Goal: Information Seeking & Learning: Learn about a topic

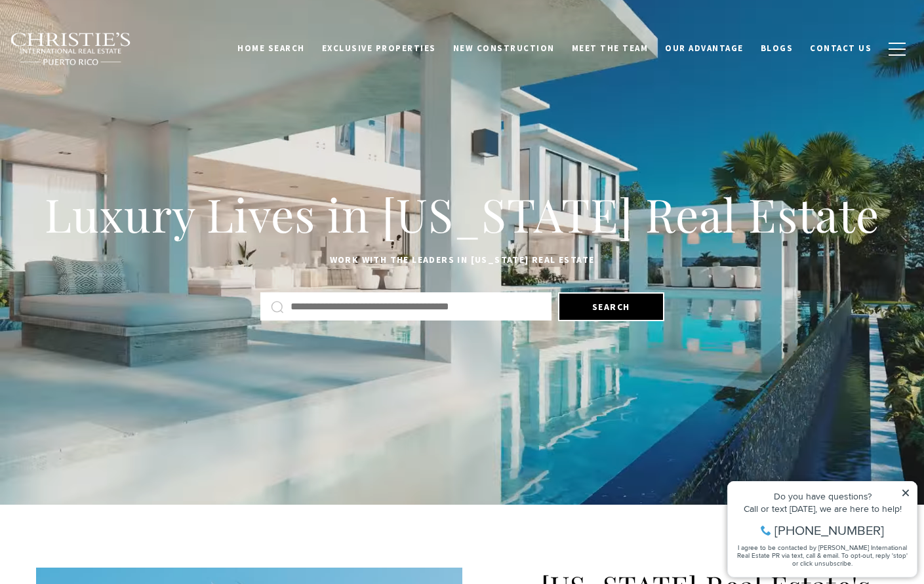
click at [418, 307] on input "text" at bounding box center [415, 306] width 250 height 17
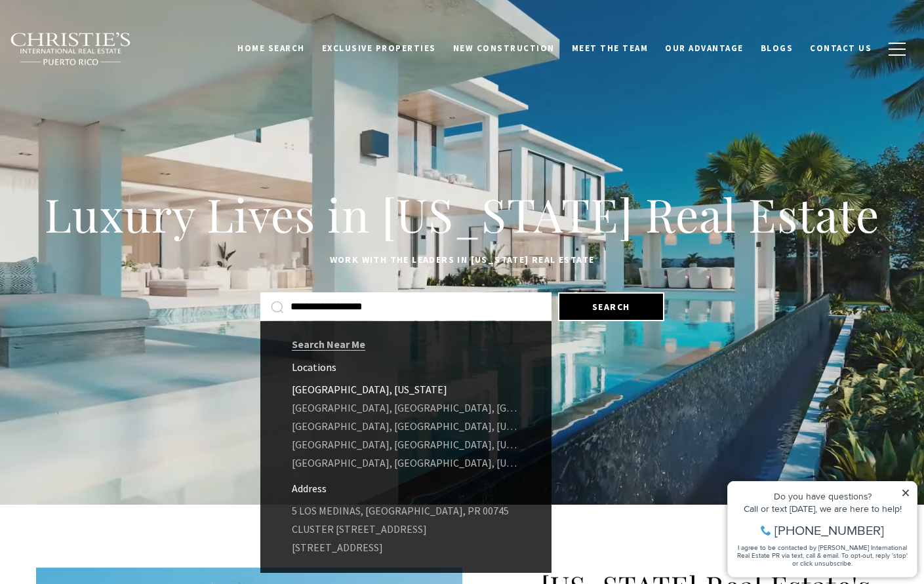
type input "**********"
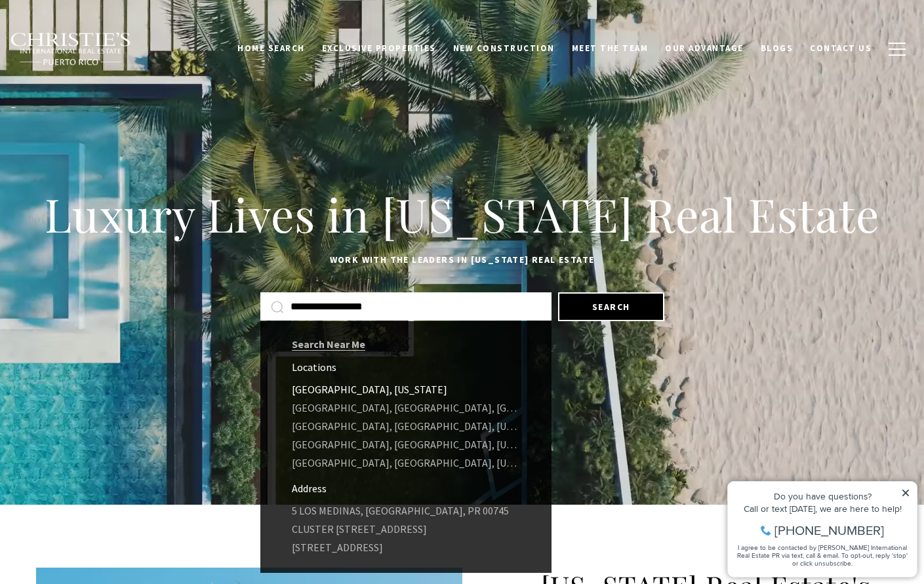
click at [355, 387] on link "[GEOGRAPHIC_DATA], [US_STATE]" at bounding box center [405, 389] width 291 height 18
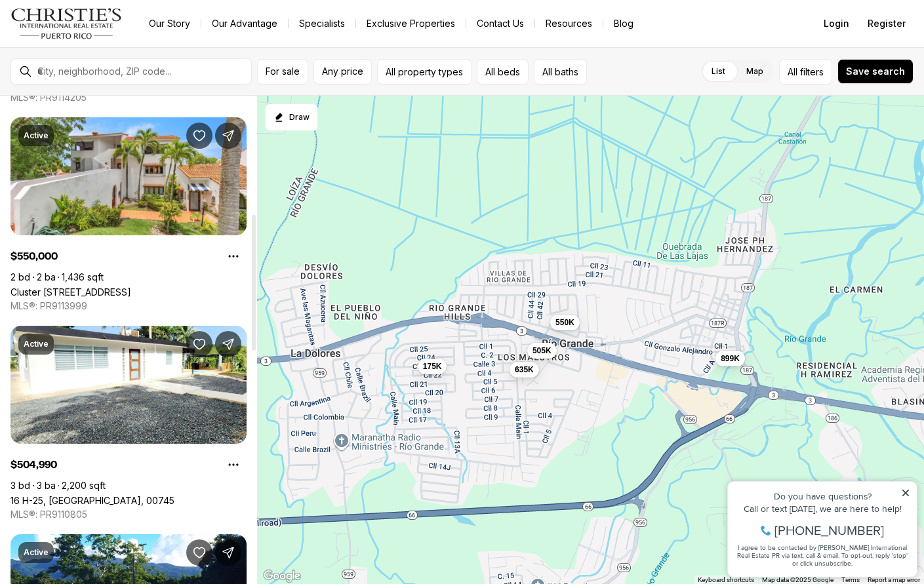
scroll to position [475, 0]
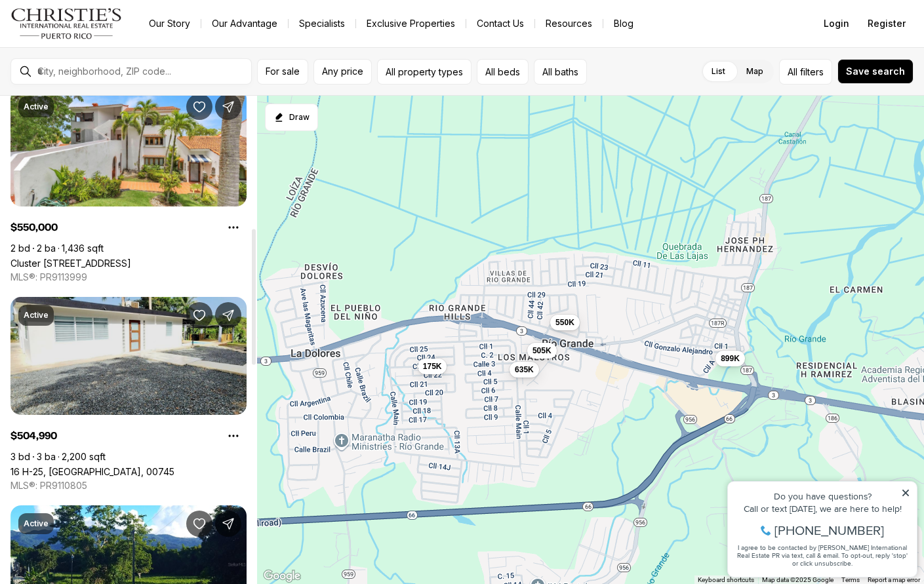
click at [102, 466] on link "16 H-25, RIO GRANDE PR, 00745" at bounding box center [92, 471] width 164 height 11
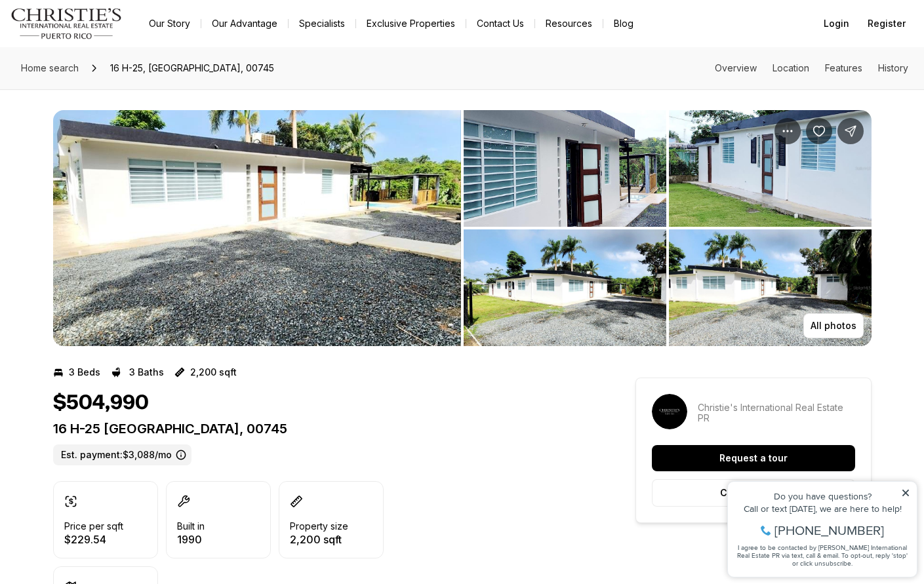
click at [284, 211] on img "View image gallery" at bounding box center [257, 228] width 408 height 236
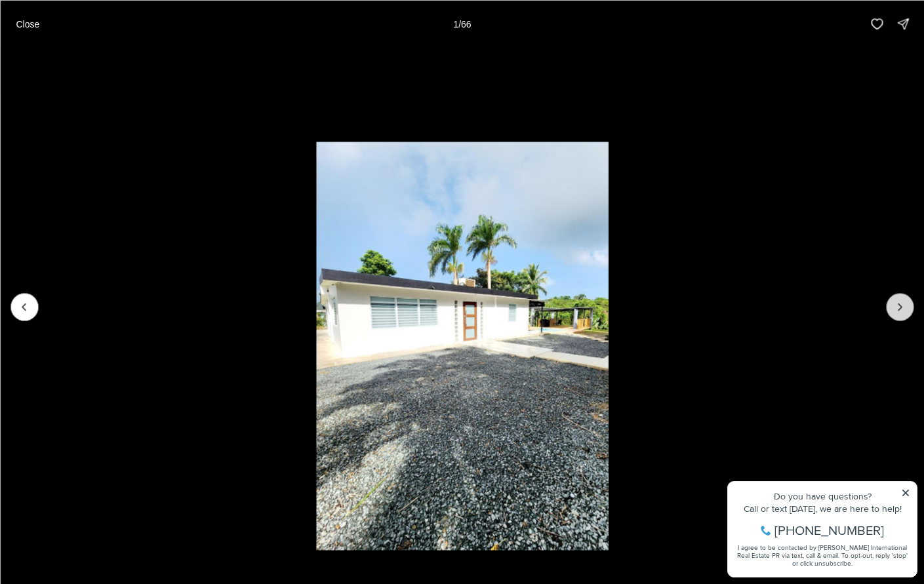
click at [903, 307] on icon "Next slide" at bounding box center [899, 306] width 13 height 13
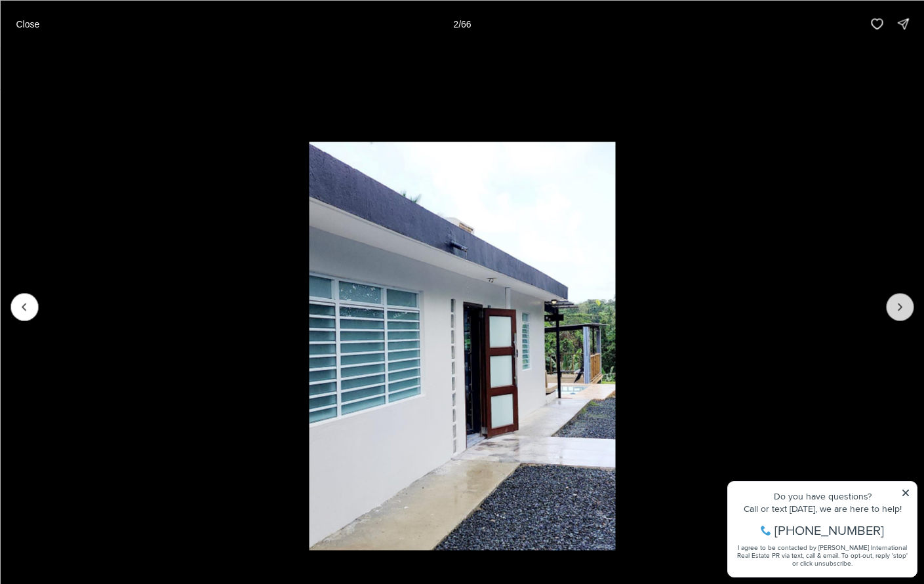
click at [903, 307] on icon "Next slide" at bounding box center [899, 306] width 13 height 13
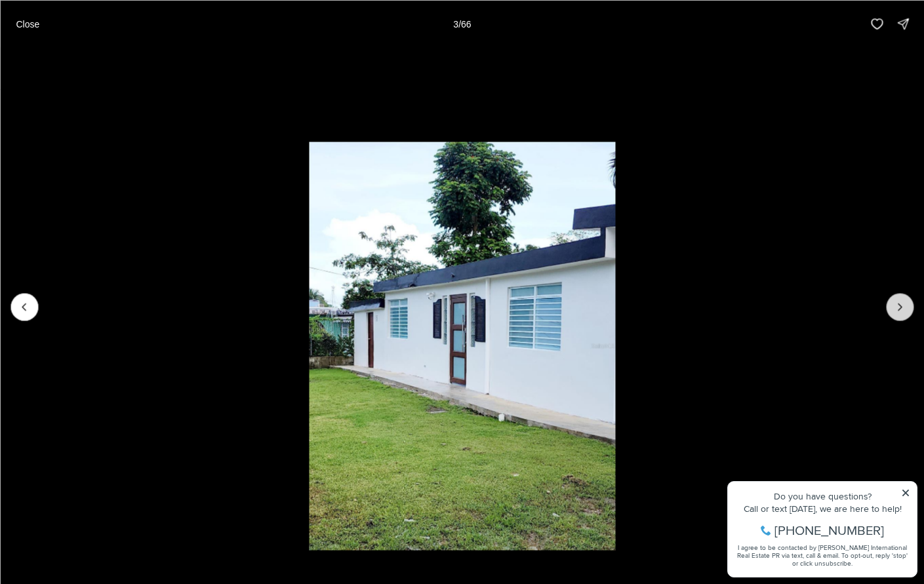
click at [903, 307] on icon "Next slide" at bounding box center [899, 306] width 13 height 13
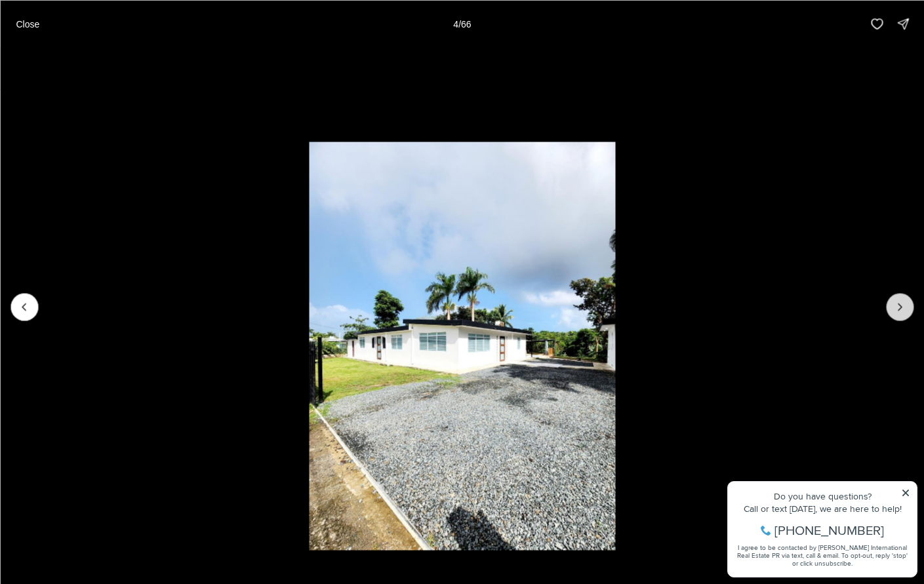
click at [903, 307] on icon "Next slide" at bounding box center [899, 306] width 13 height 13
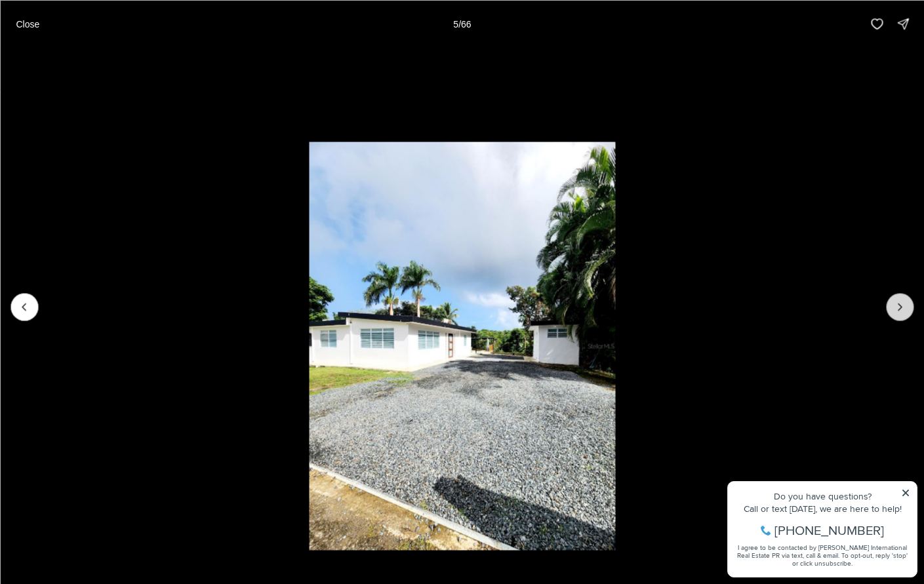
click at [903, 307] on icon "Next slide" at bounding box center [899, 306] width 13 height 13
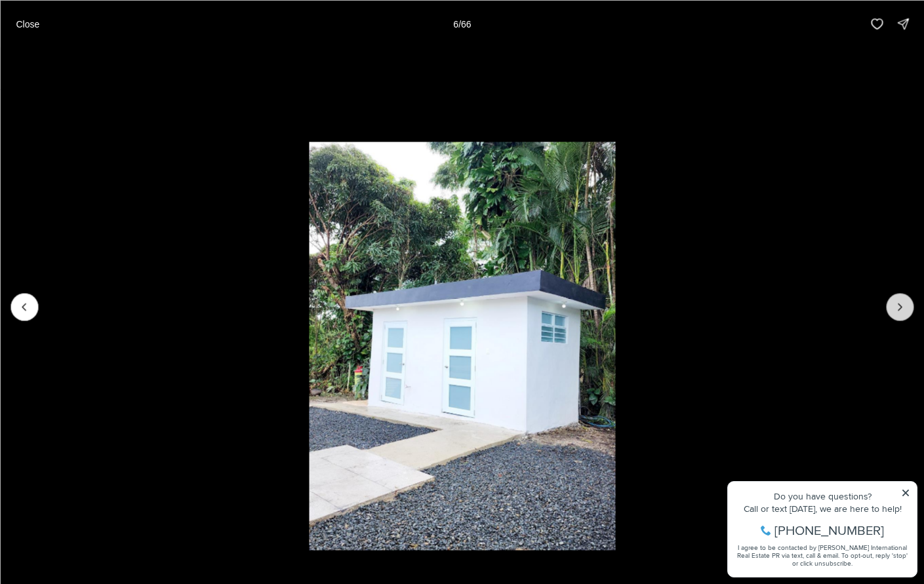
click at [903, 307] on icon "Next slide" at bounding box center [899, 306] width 13 height 13
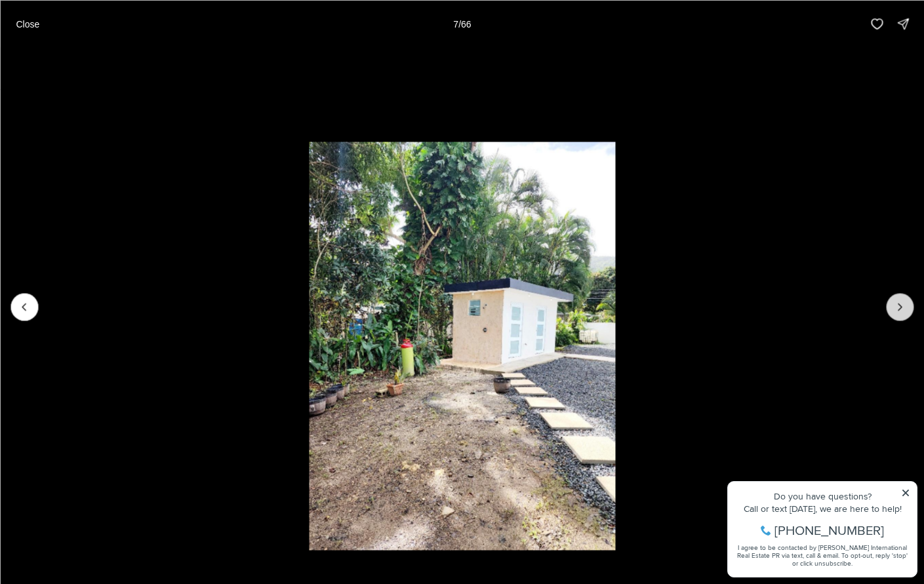
click at [903, 307] on icon "Next slide" at bounding box center [899, 306] width 13 height 13
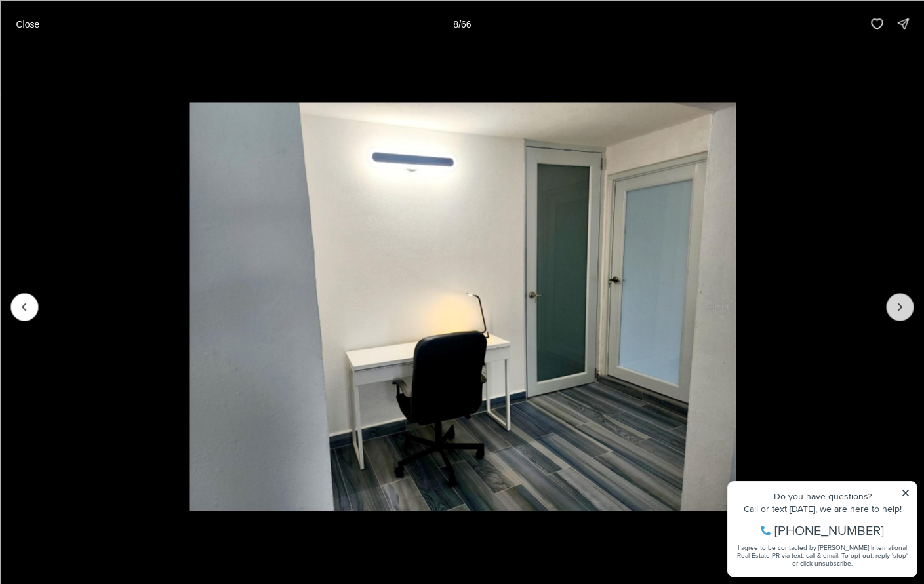
click at [903, 307] on icon "Next slide" at bounding box center [899, 306] width 13 height 13
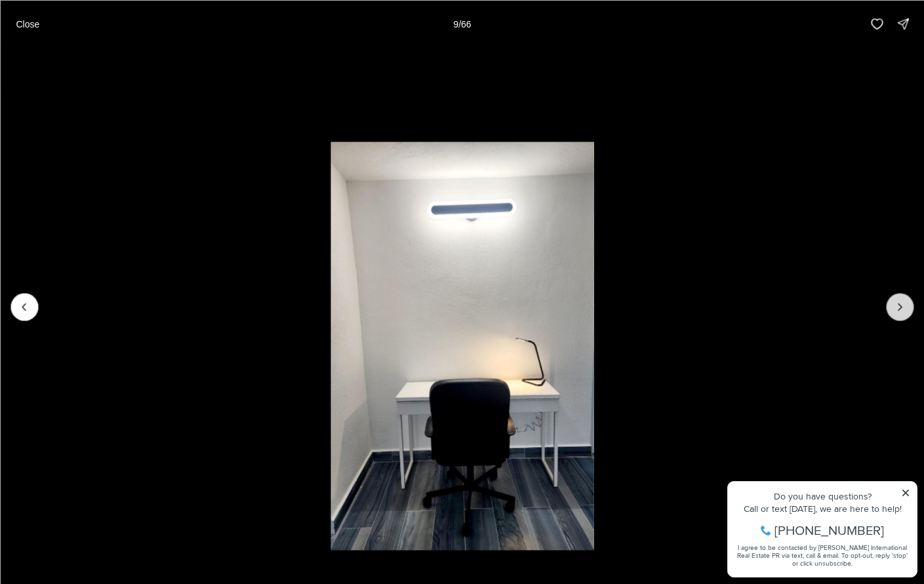
click at [903, 307] on icon "Next slide" at bounding box center [899, 306] width 13 height 13
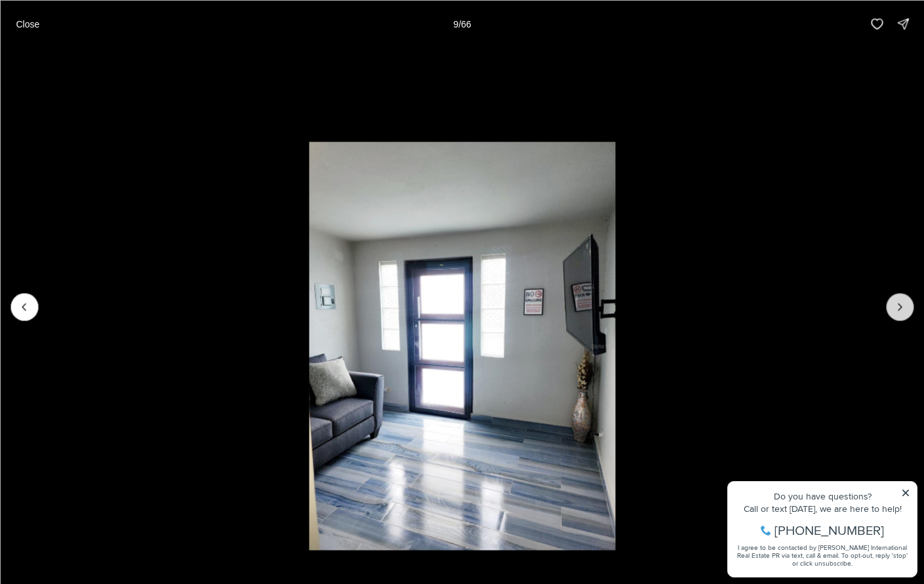
click at [903, 307] on icon "Next slide" at bounding box center [899, 306] width 13 height 13
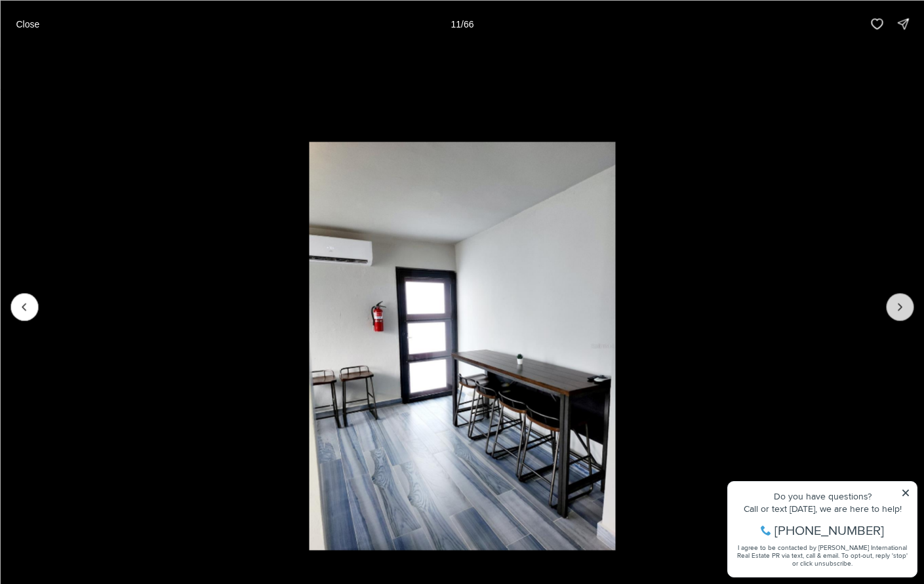
click at [903, 307] on icon "Next slide" at bounding box center [899, 306] width 13 height 13
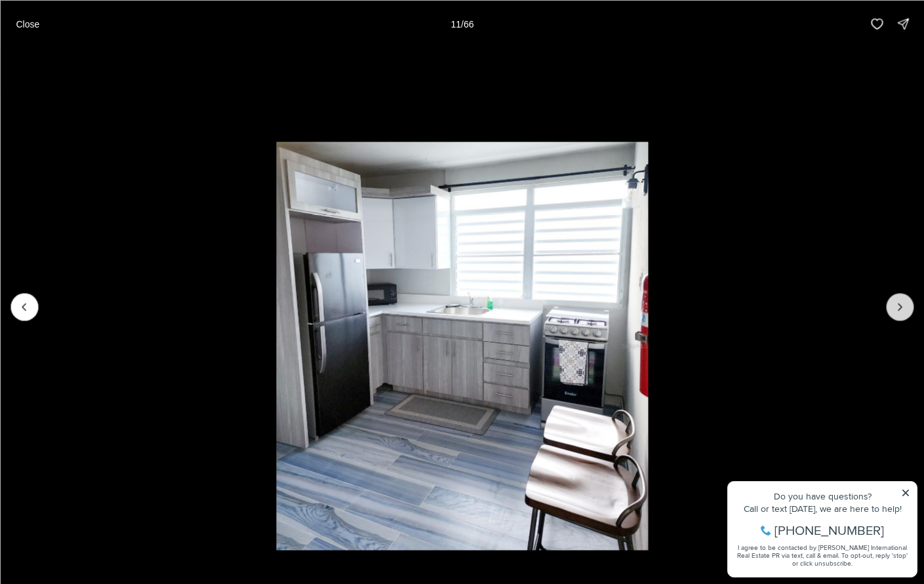
click at [903, 307] on icon "Next slide" at bounding box center [899, 306] width 13 height 13
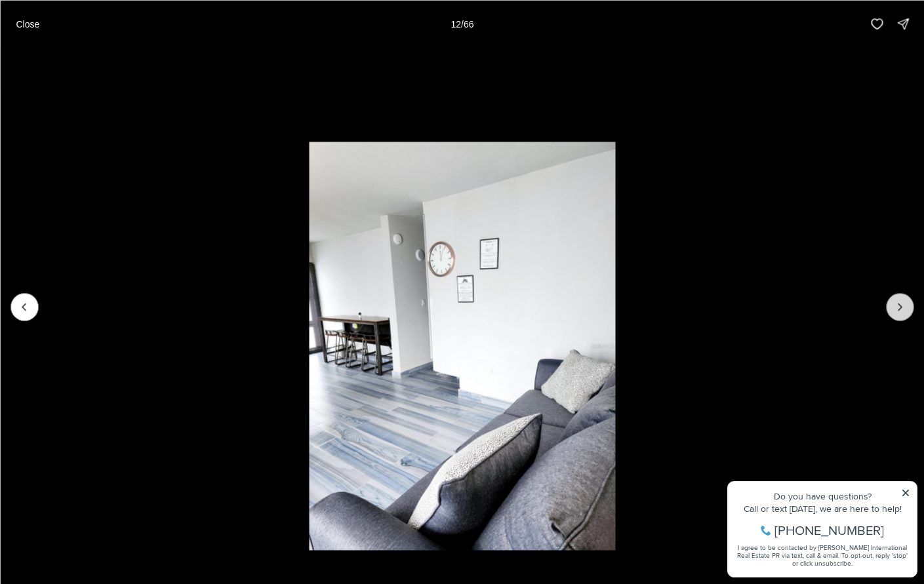
click at [903, 307] on icon "Next slide" at bounding box center [899, 306] width 13 height 13
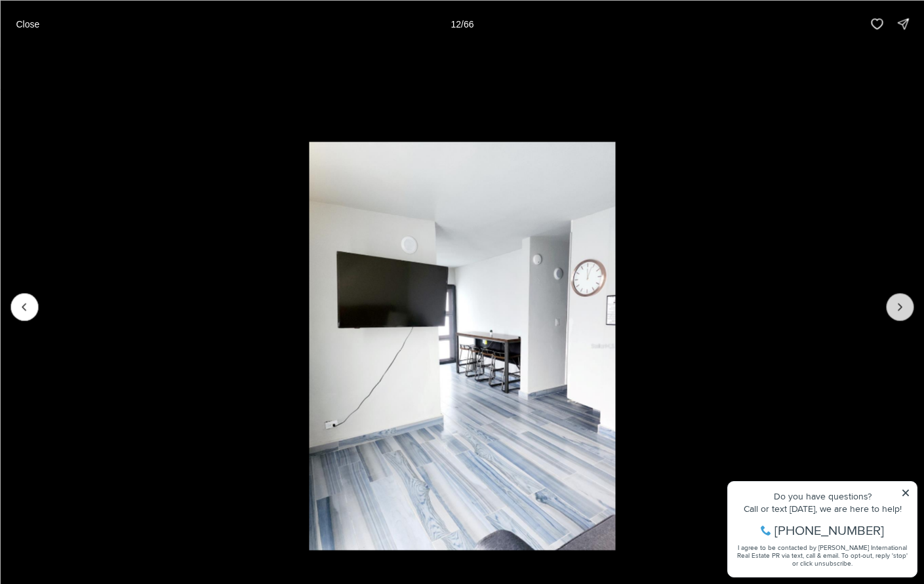
click at [903, 307] on icon "Next slide" at bounding box center [899, 306] width 13 height 13
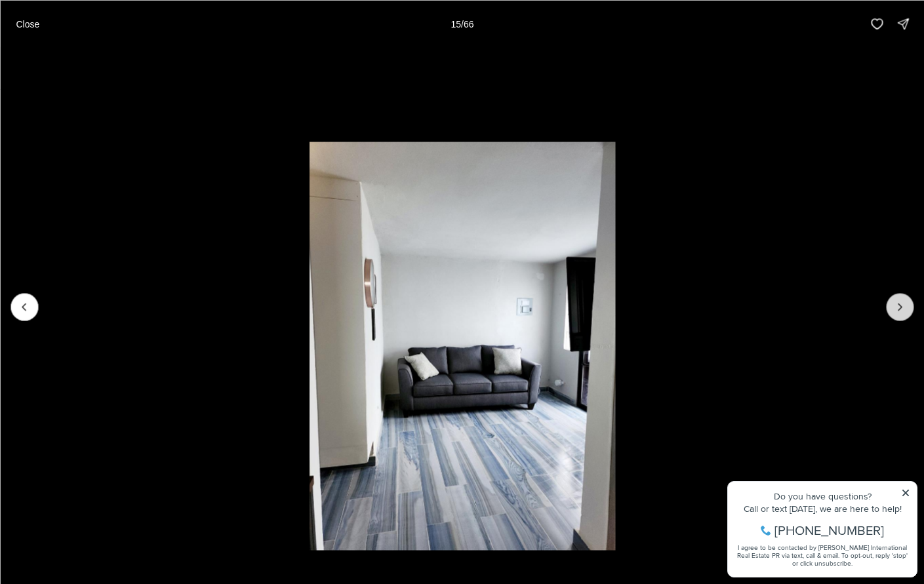
click at [903, 307] on icon "Next slide" at bounding box center [899, 306] width 13 height 13
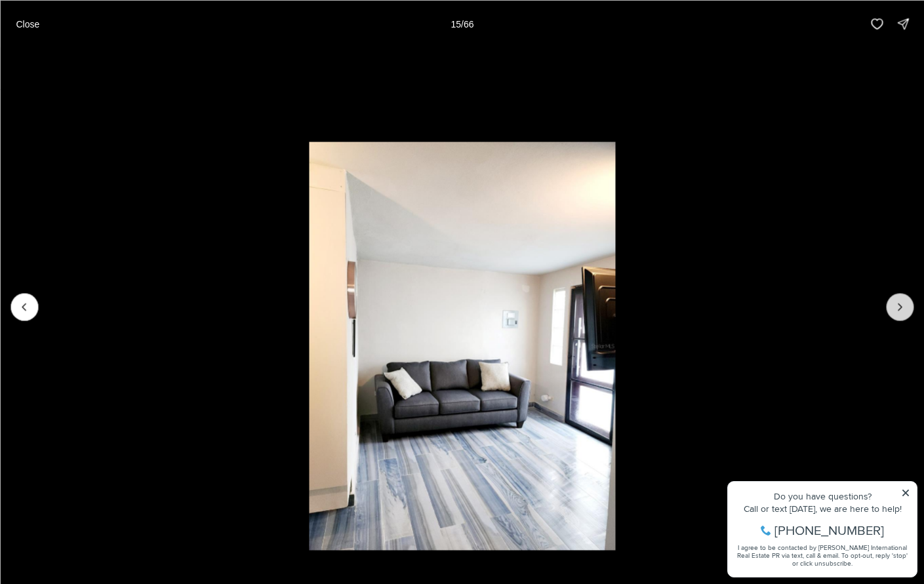
click at [903, 307] on icon "Next slide" at bounding box center [899, 306] width 13 height 13
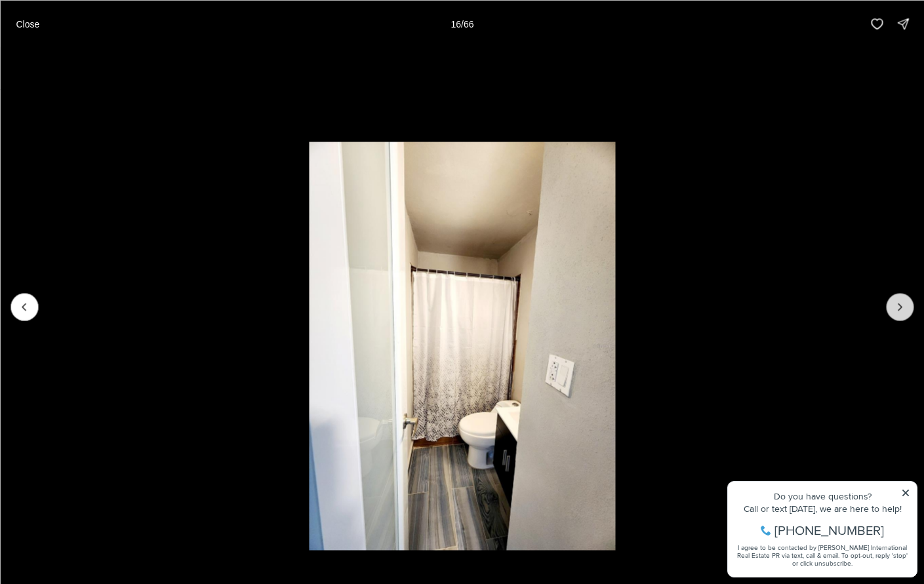
click at [903, 307] on icon "Next slide" at bounding box center [899, 306] width 13 height 13
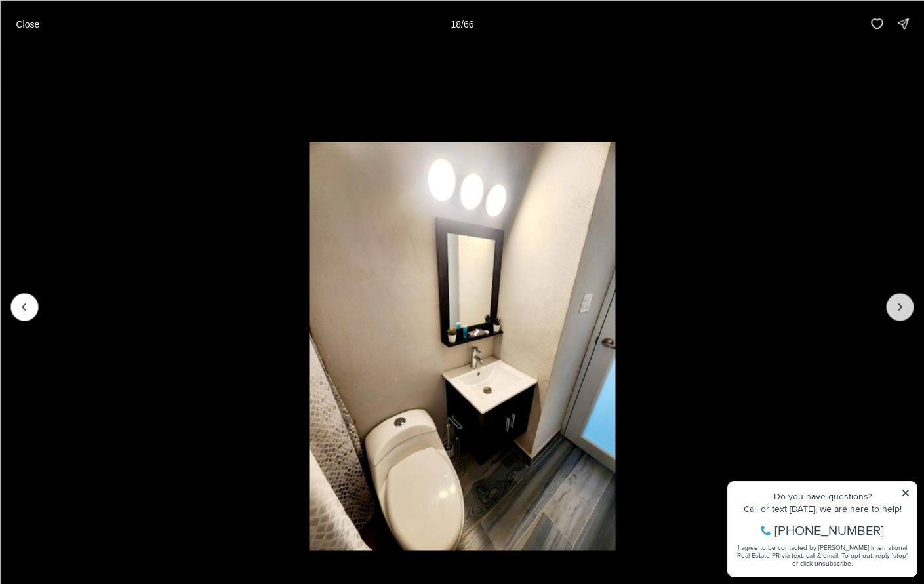
click at [903, 307] on icon "Next slide" at bounding box center [899, 306] width 13 height 13
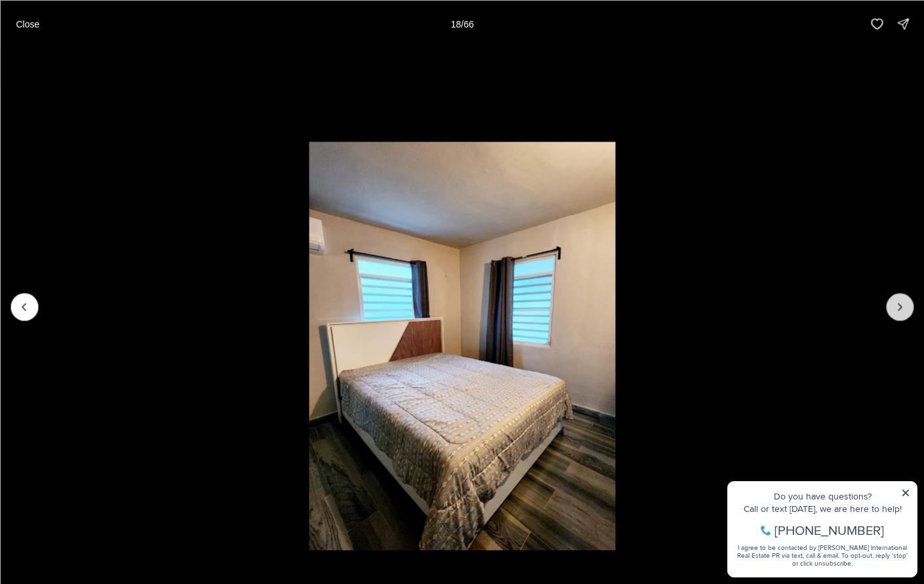
click at [903, 307] on icon "Next slide" at bounding box center [899, 306] width 13 height 13
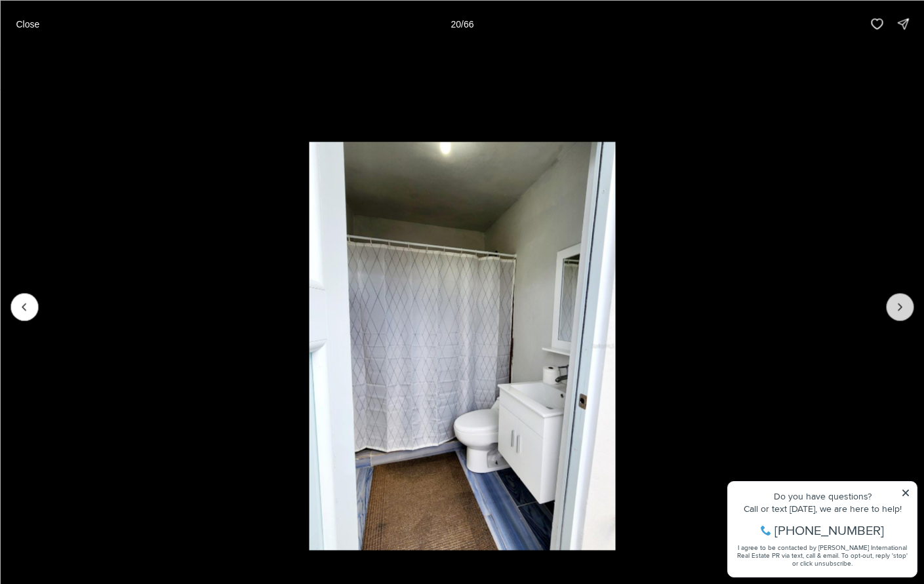
click at [903, 307] on icon "Next slide" at bounding box center [899, 306] width 13 height 13
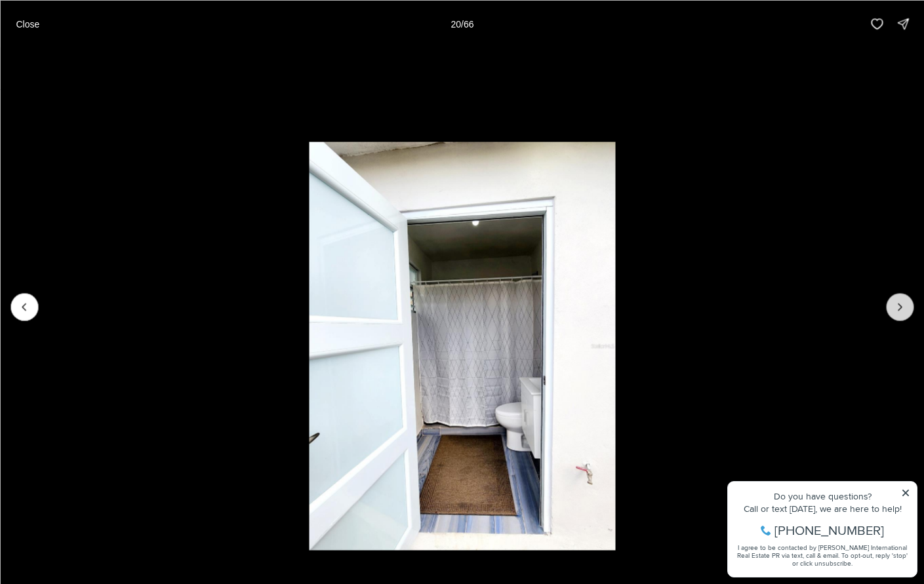
click at [903, 307] on icon "Next slide" at bounding box center [899, 306] width 13 height 13
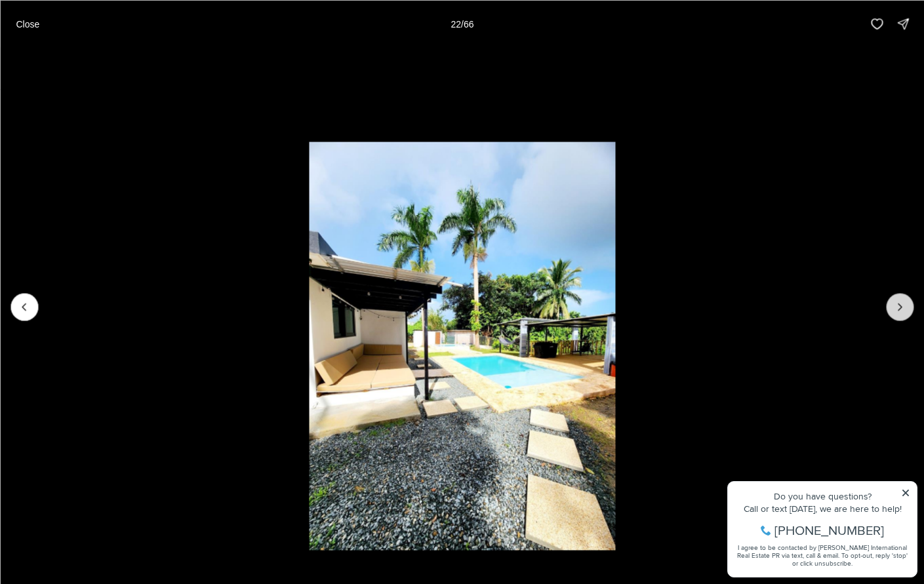
click at [903, 307] on icon "Next slide" at bounding box center [899, 306] width 13 height 13
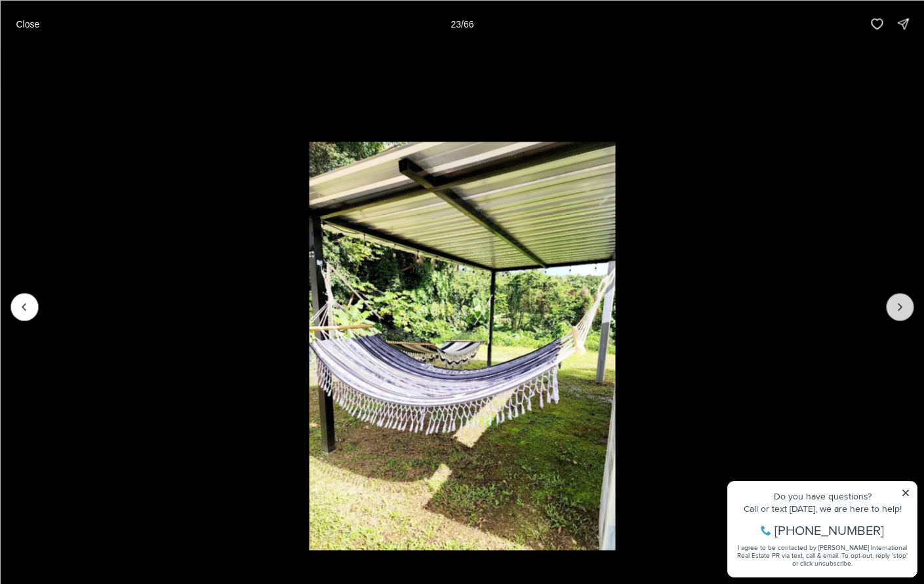
click at [903, 307] on icon "Next slide" at bounding box center [899, 306] width 13 height 13
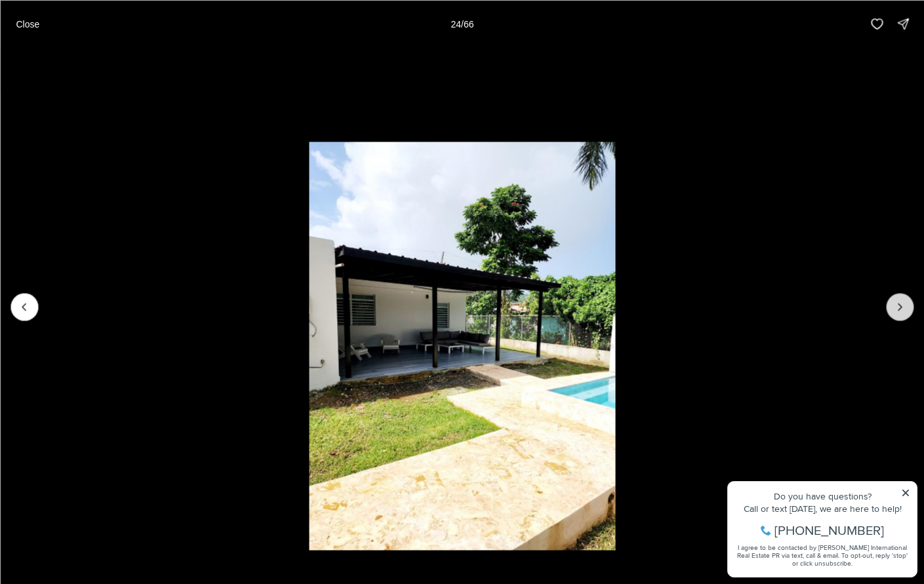
click at [903, 307] on icon "Next slide" at bounding box center [899, 306] width 13 height 13
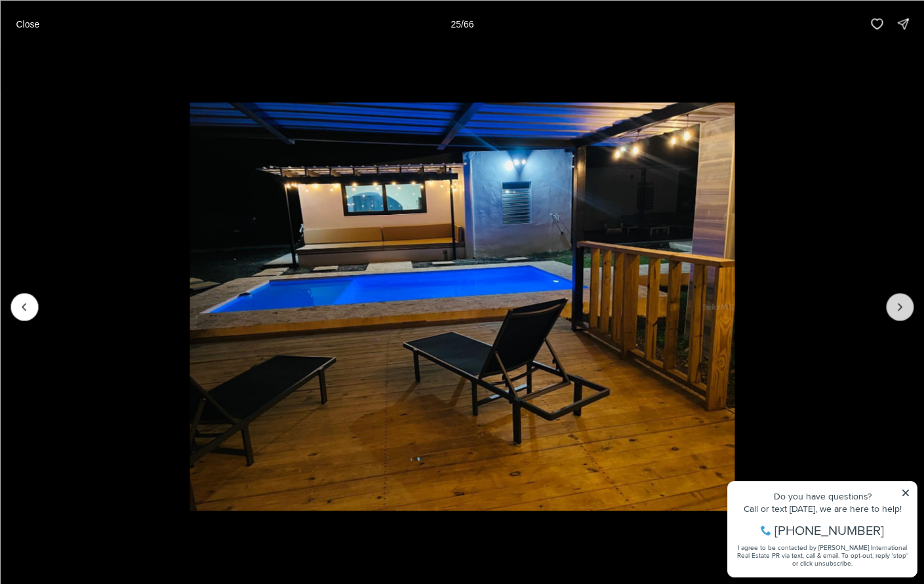
click at [903, 307] on icon "Next slide" at bounding box center [899, 306] width 13 height 13
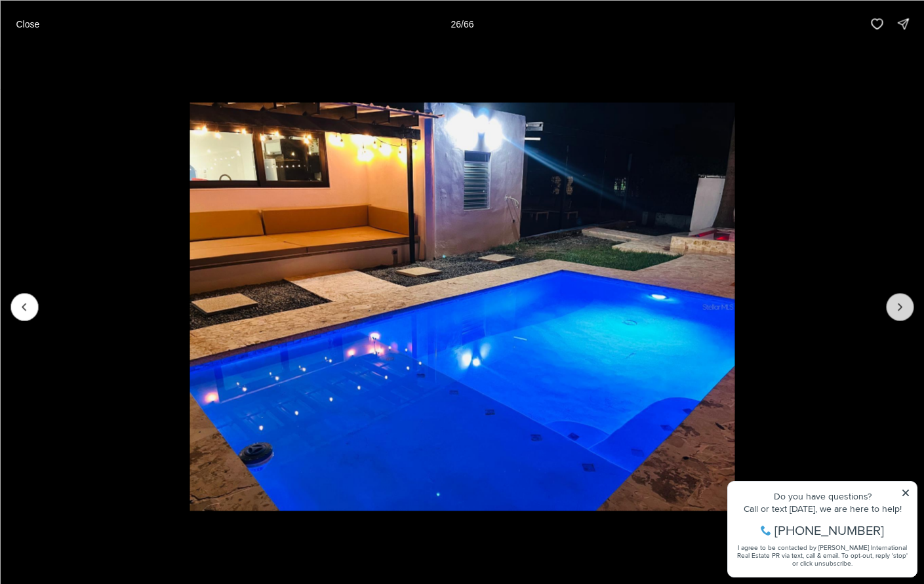
click at [903, 307] on icon "Next slide" at bounding box center [899, 306] width 13 height 13
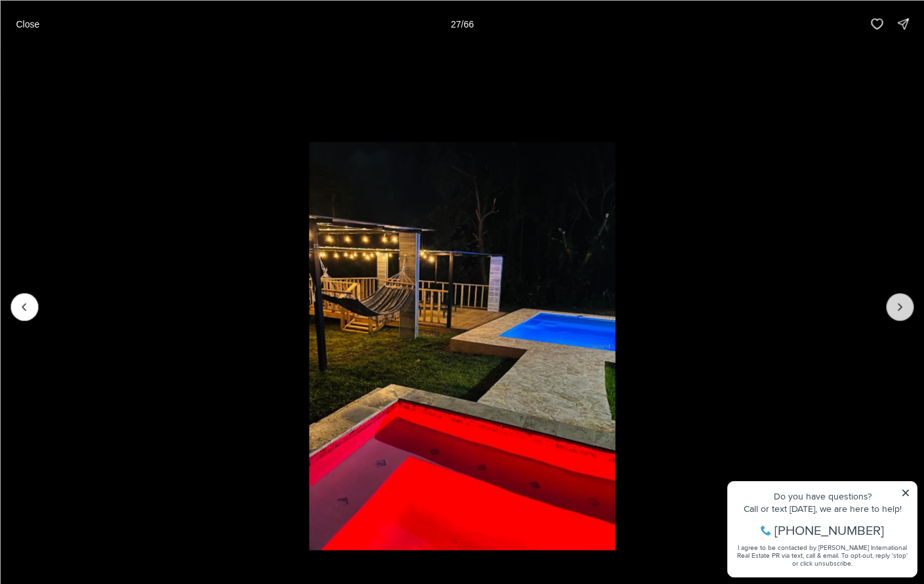
click at [903, 307] on icon "Next slide" at bounding box center [899, 306] width 13 height 13
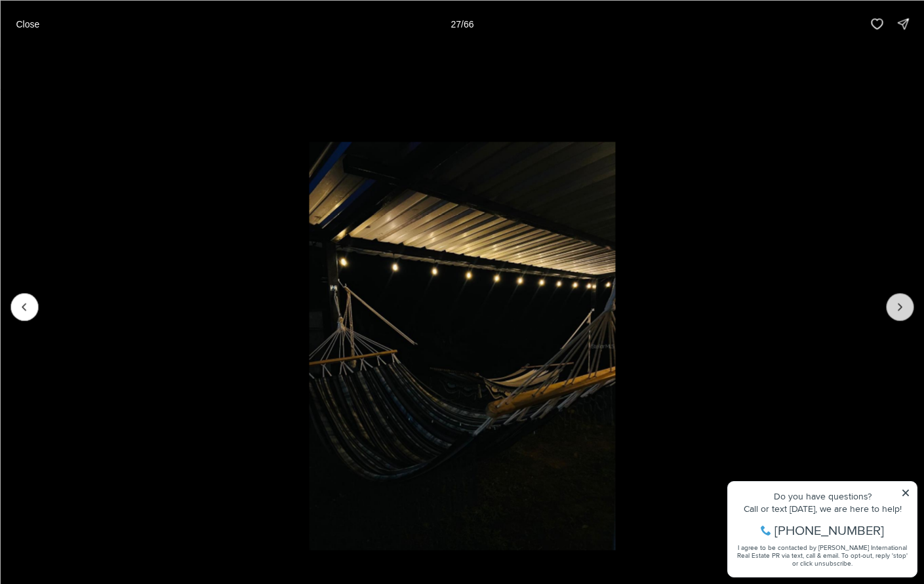
click at [903, 307] on icon "Next slide" at bounding box center [899, 306] width 13 height 13
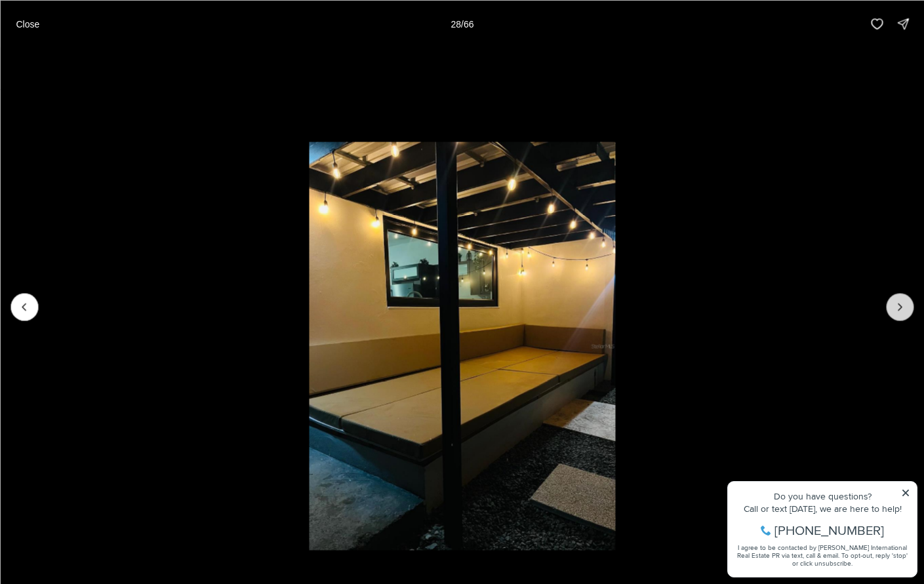
click at [903, 307] on icon "Next slide" at bounding box center [899, 306] width 13 height 13
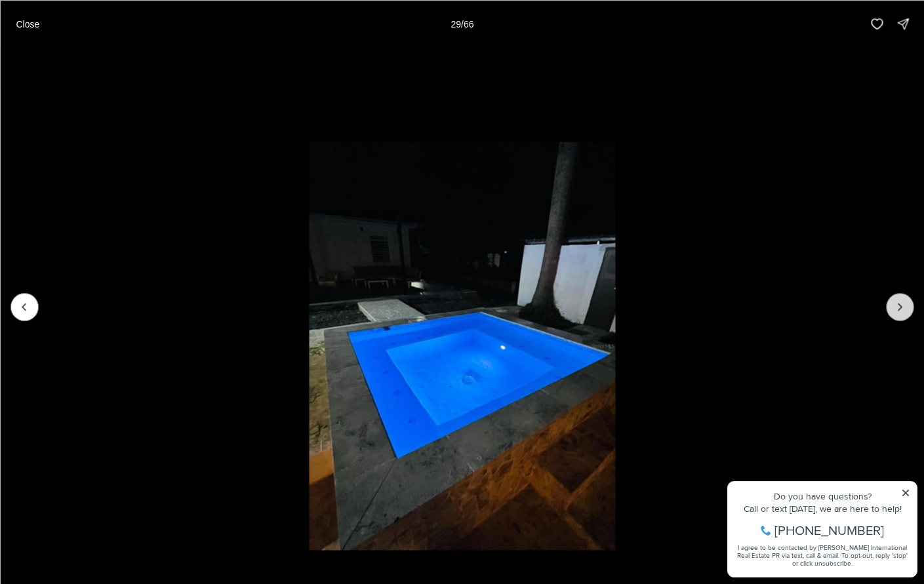
click at [903, 307] on icon "Next slide" at bounding box center [899, 306] width 13 height 13
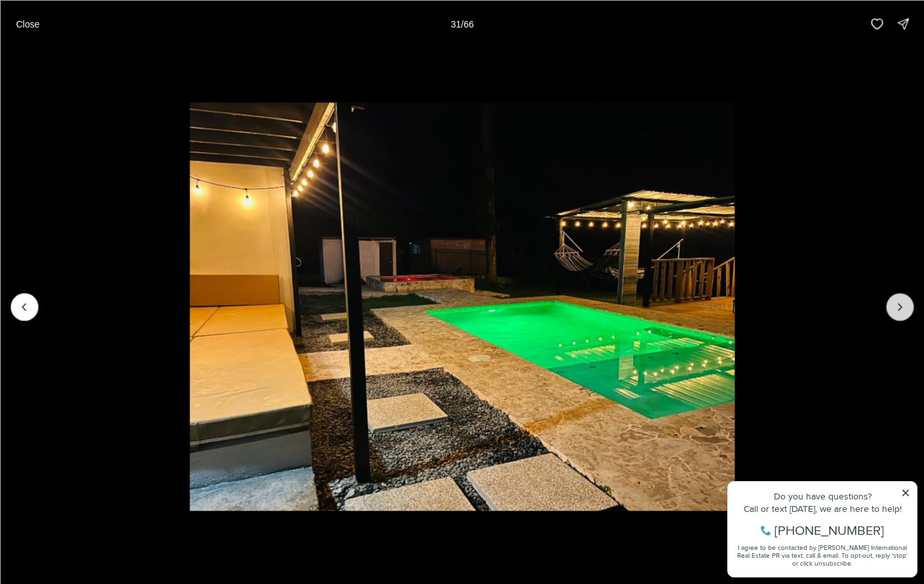
click at [899, 309] on icon "Next slide" at bounding box center [899, 306] width 13 height 13
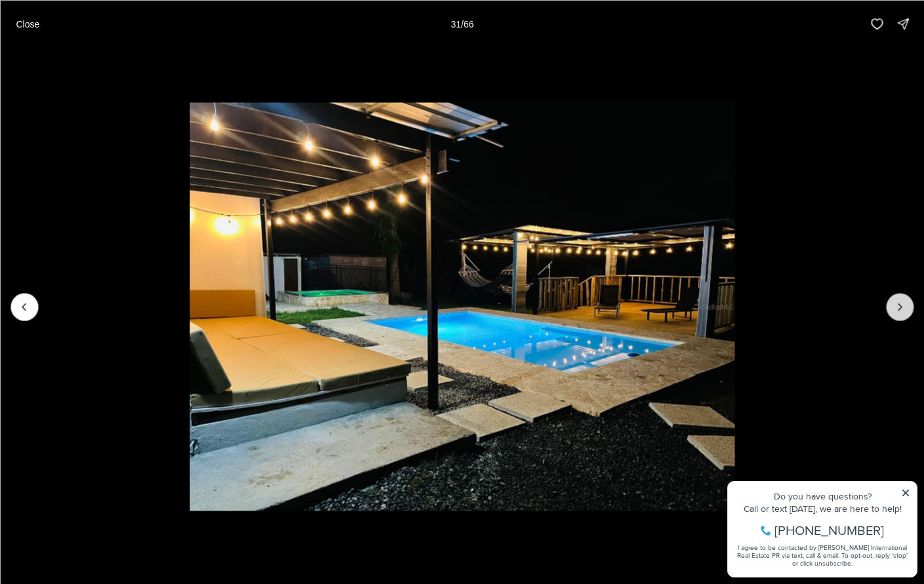
click at [899, 309] on icon "Next slide" at bounding box center [899, 306] width 13 height 13
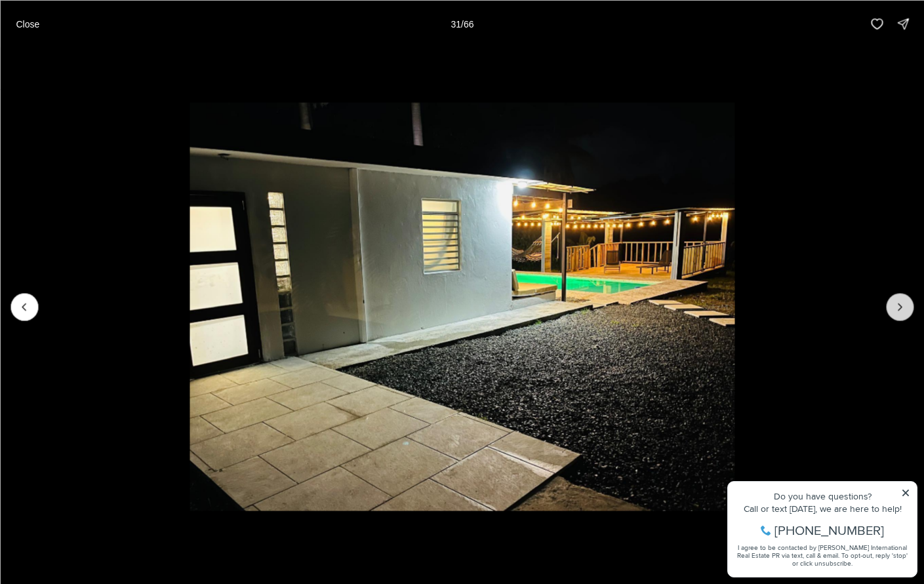
click at [899, 309] on icon "Next slide" at bounding box center [899, 306] width 13 height 13
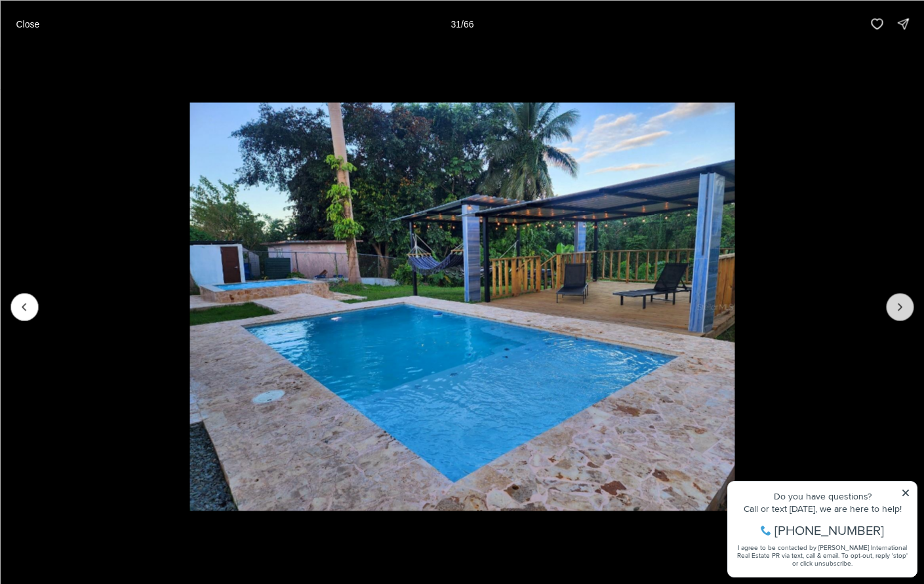
click at [899, 309] on icon "Next slide" at bounding box center [899, 306] width 13 height 13
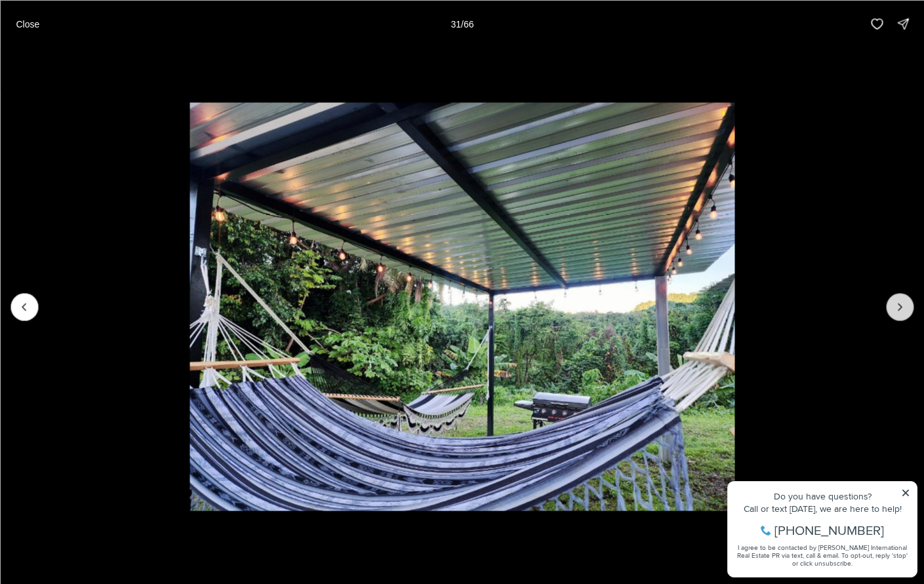
click at [899, 309] on icon "Next slide" at bounding box center [899, 306] width 13 height 13
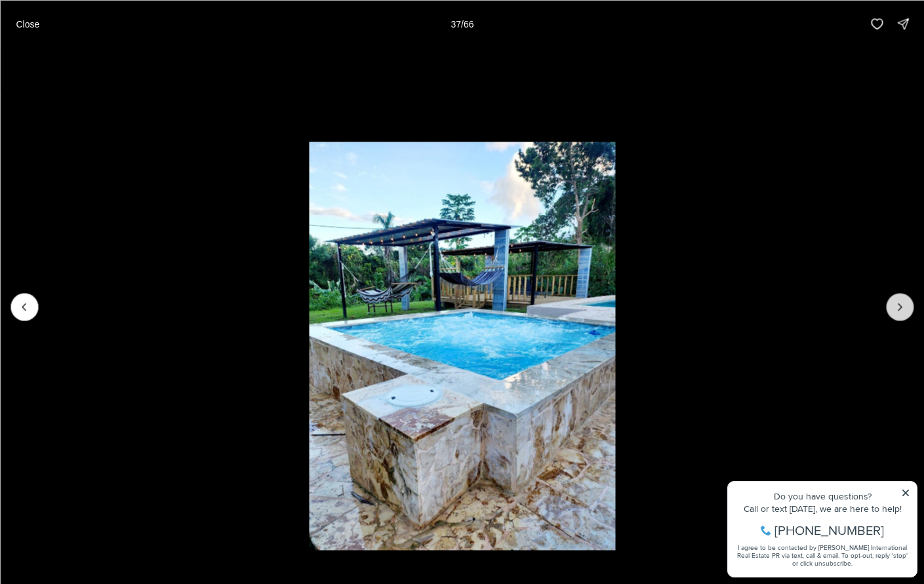
click at [899, 309] on icon "Next slide" at bounding box center [899, 306] width 13 height 13
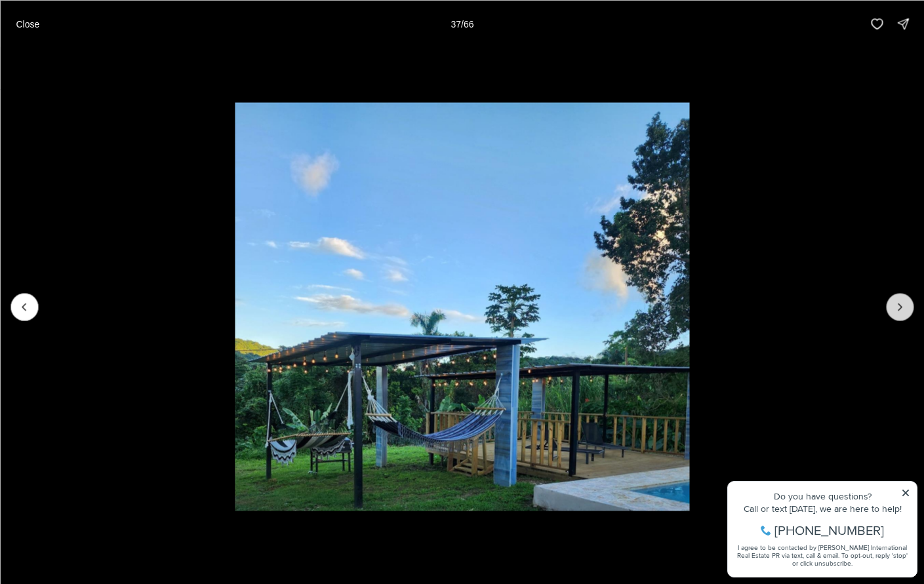
click at [899, 309] on icon "Next slide" at bounding box center [899, 306] width 13 height 13
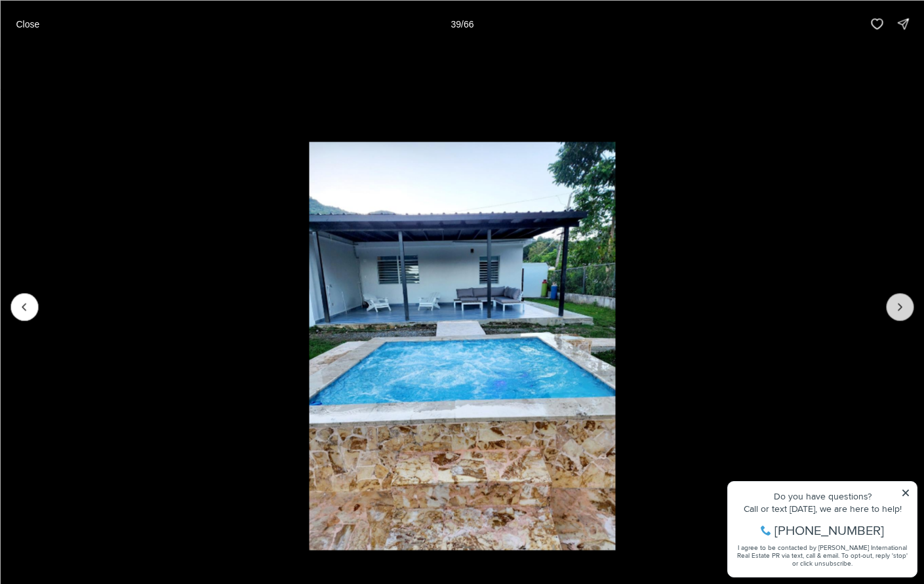
click at [899, 309] on icon "Next slide" at bounding box center [899, 306] width 13 height 13
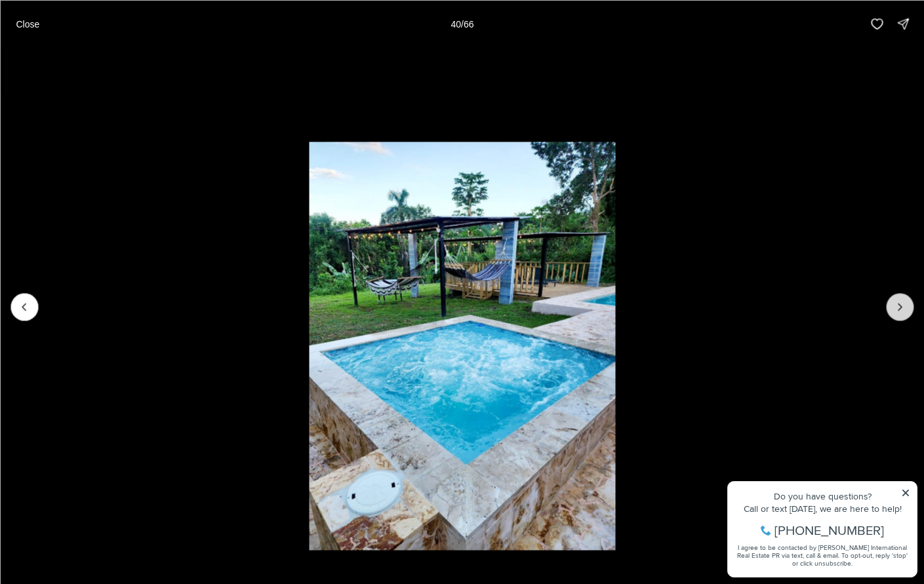
click at [899, 309] on icon "Next slide" at bounding box center [899, 306] width 13 height 13
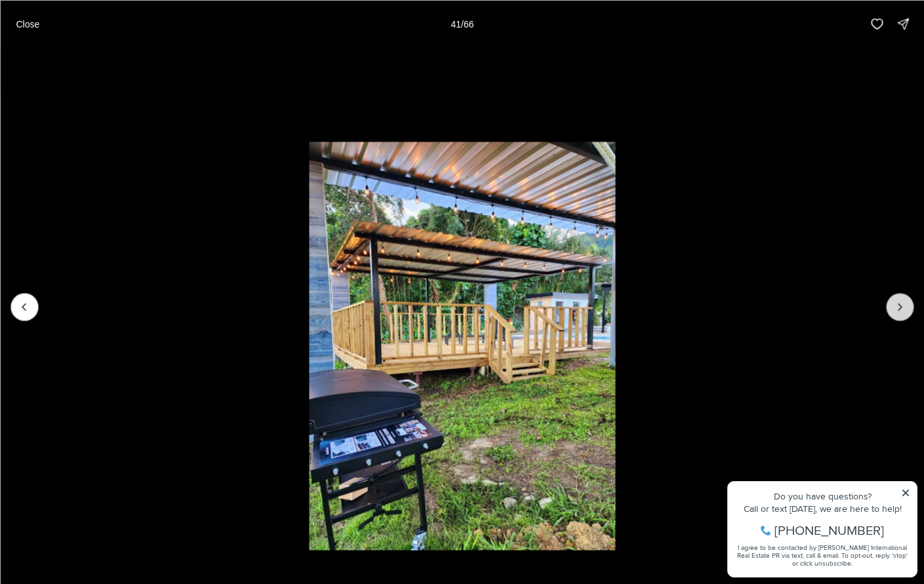
click at [899, 309] on icon "Next slide" at bounding box center [899, 306] width 13 height 13
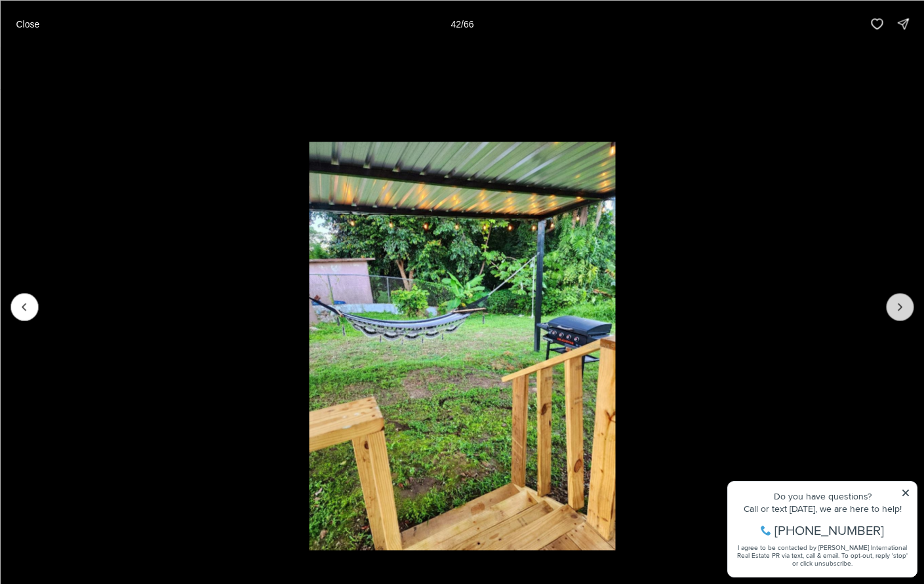
click at [899, 309] on icon "Next slide" at bounding box center [899, 306] width 13 height 13
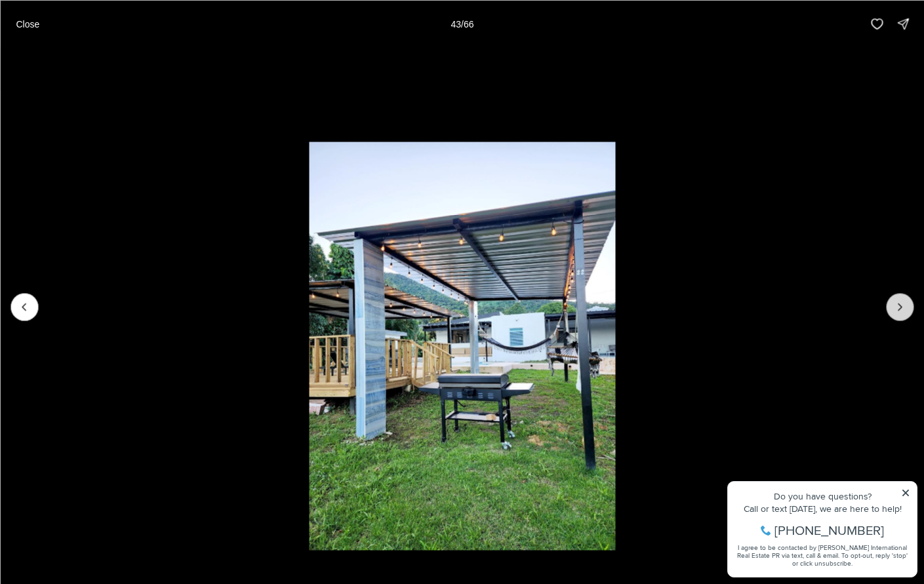
click at [899, 309] on icon "Next slide" at bounding box center [899, 306] width 13 height 13
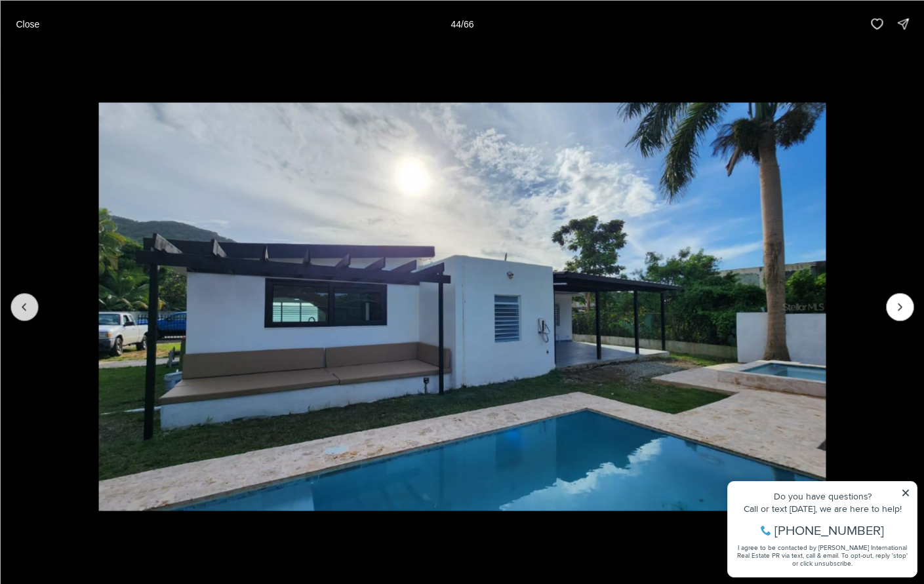
click at [21, 303] on icon "Previous slide" at bounding box center [24, 306] width 13 height 13
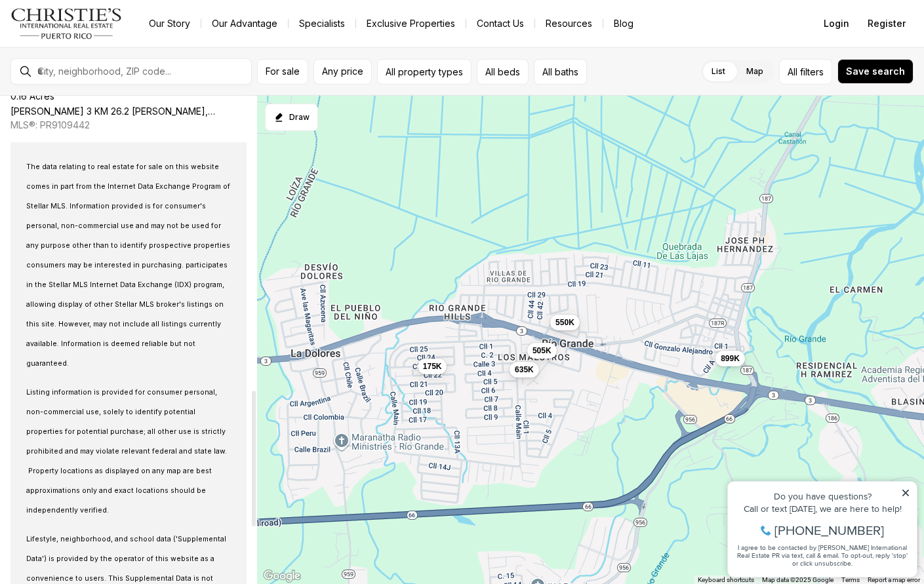
scroll to position [1060, 0]
